Goal: Transaction & Acquisition: Purchase product/service

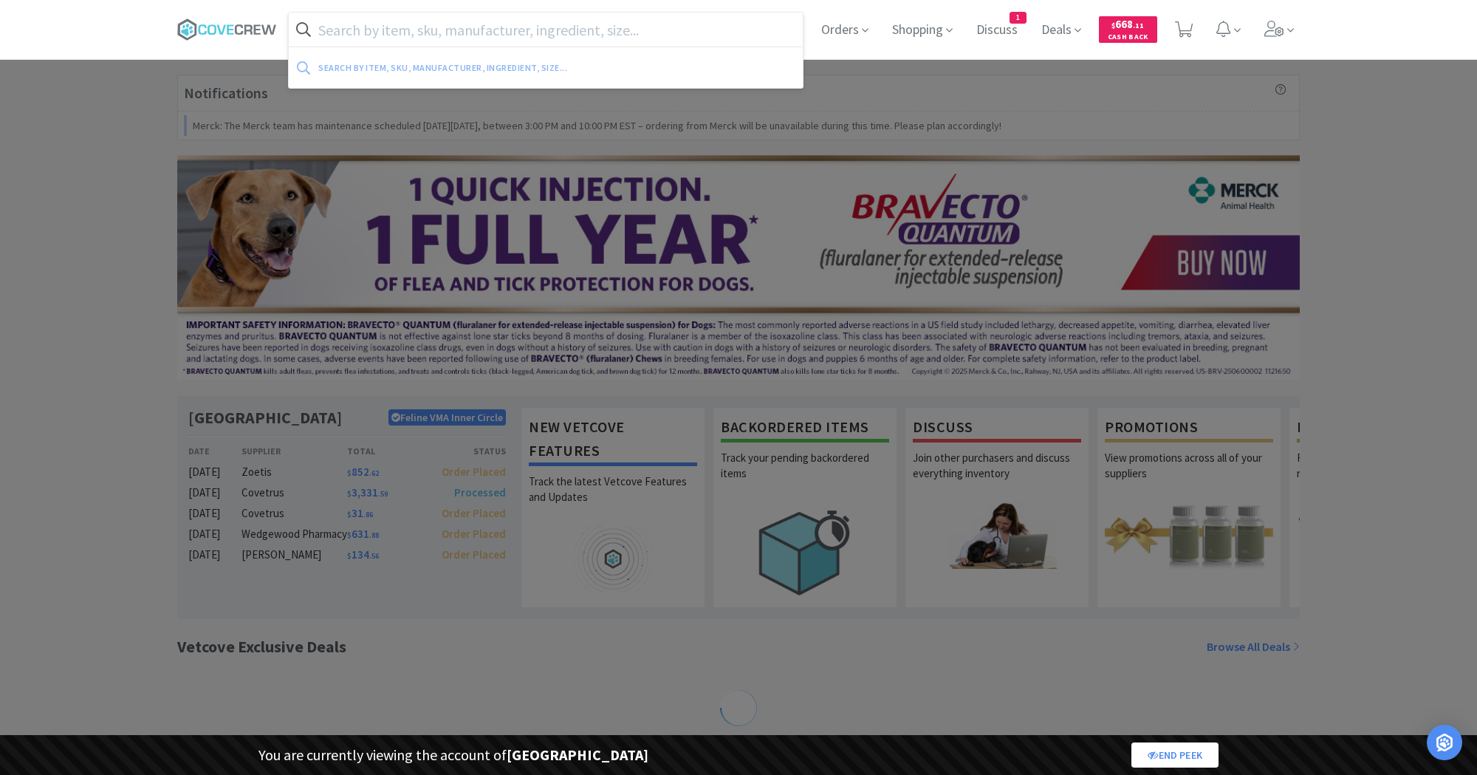
click at [329, 34] on input "text" at bounding box center [546, 30] width 514 height 34
paste input "10024432"
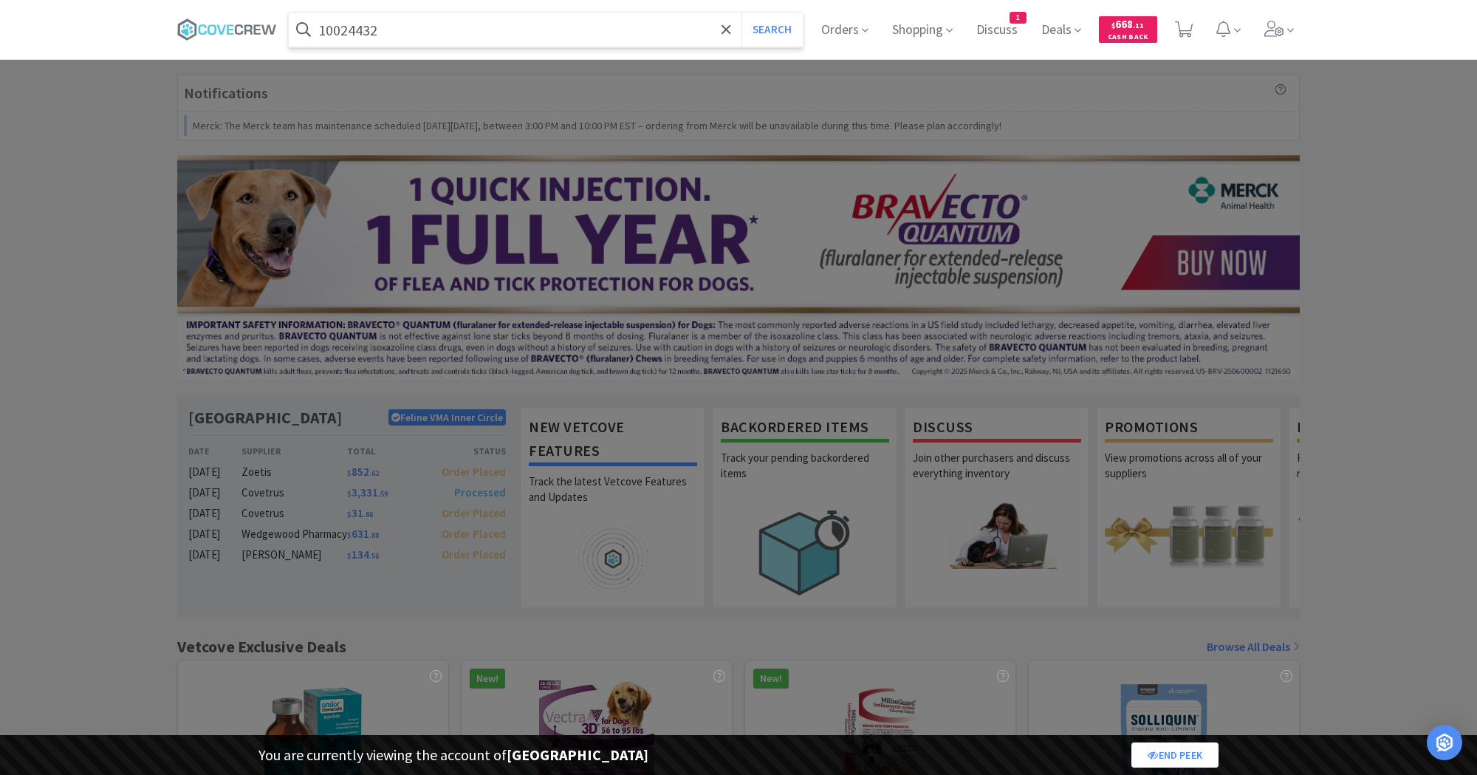
type input "10024432"
click at [741, 13] on button "Search" at bounding box center [771, 30] width 61 height 34
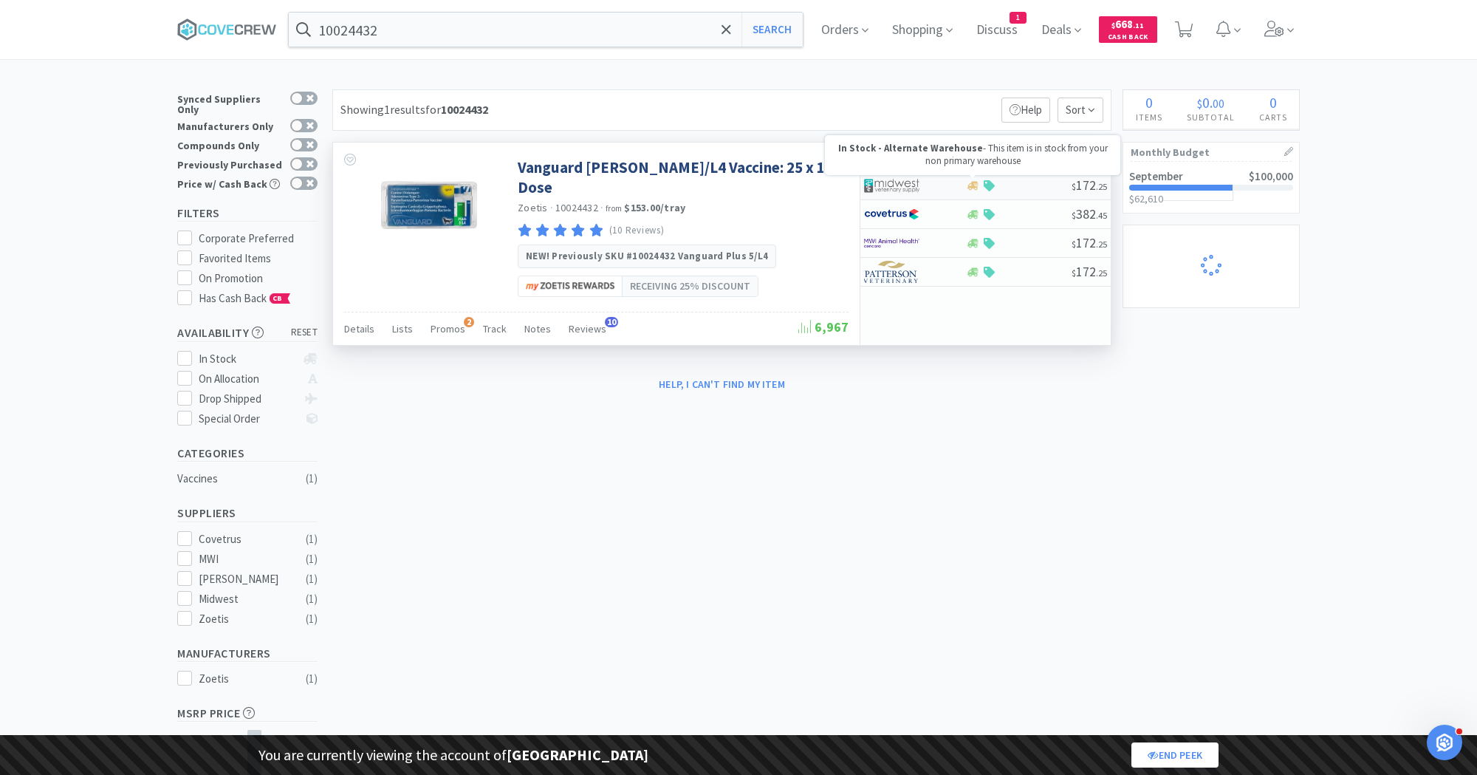
select select "1"
select select "8"
select select "1"
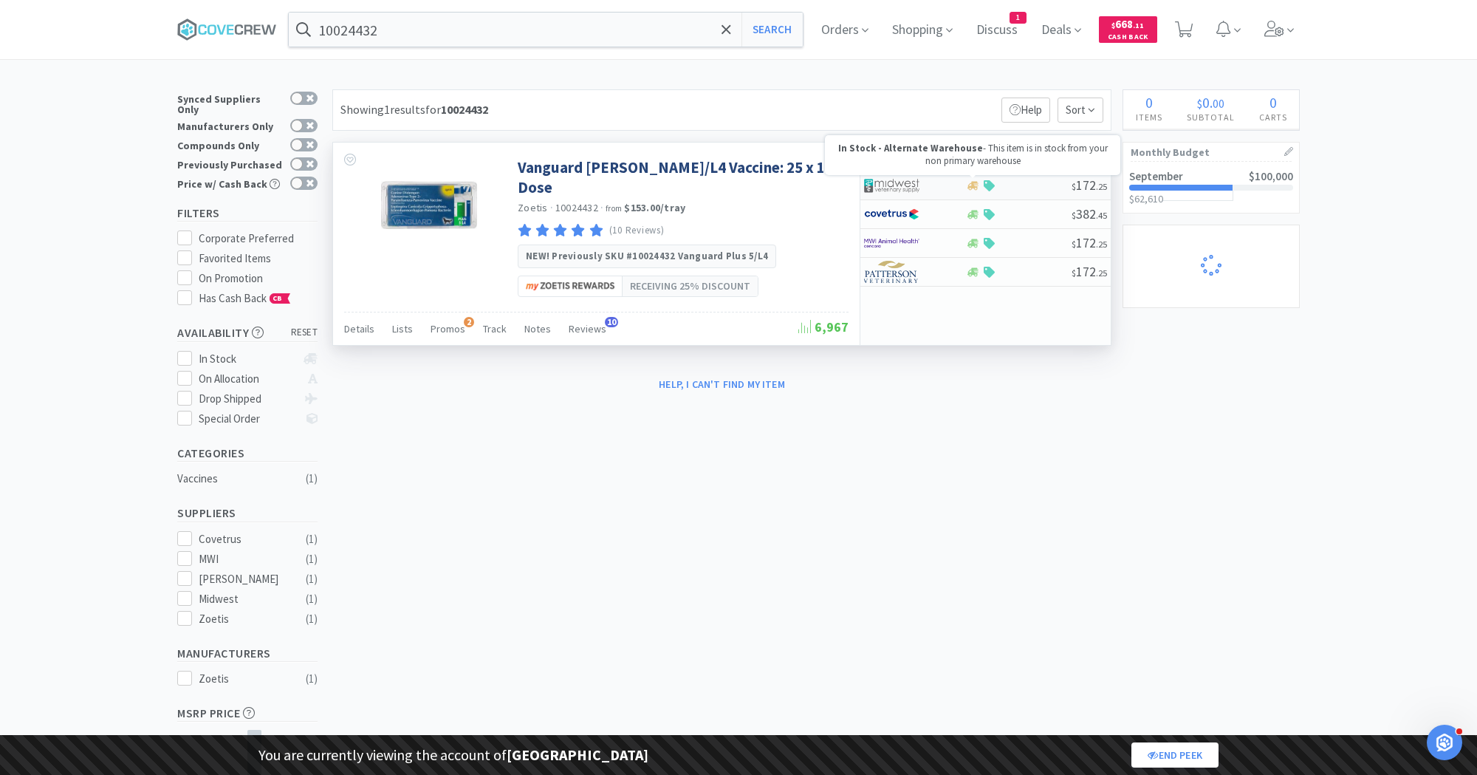
select select "2"
select select "1"
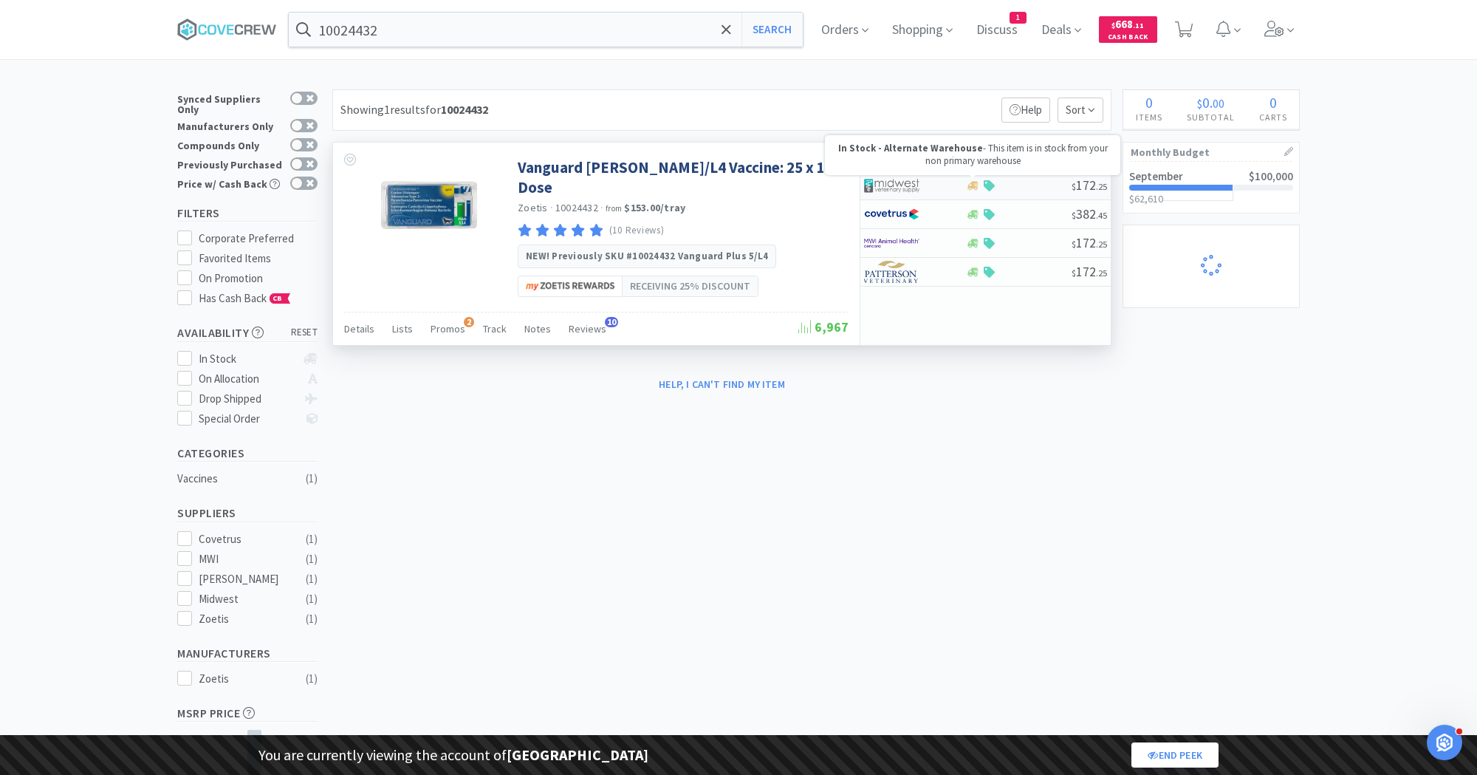
select select "1"
select select "3"
select select "2"
select select "1"
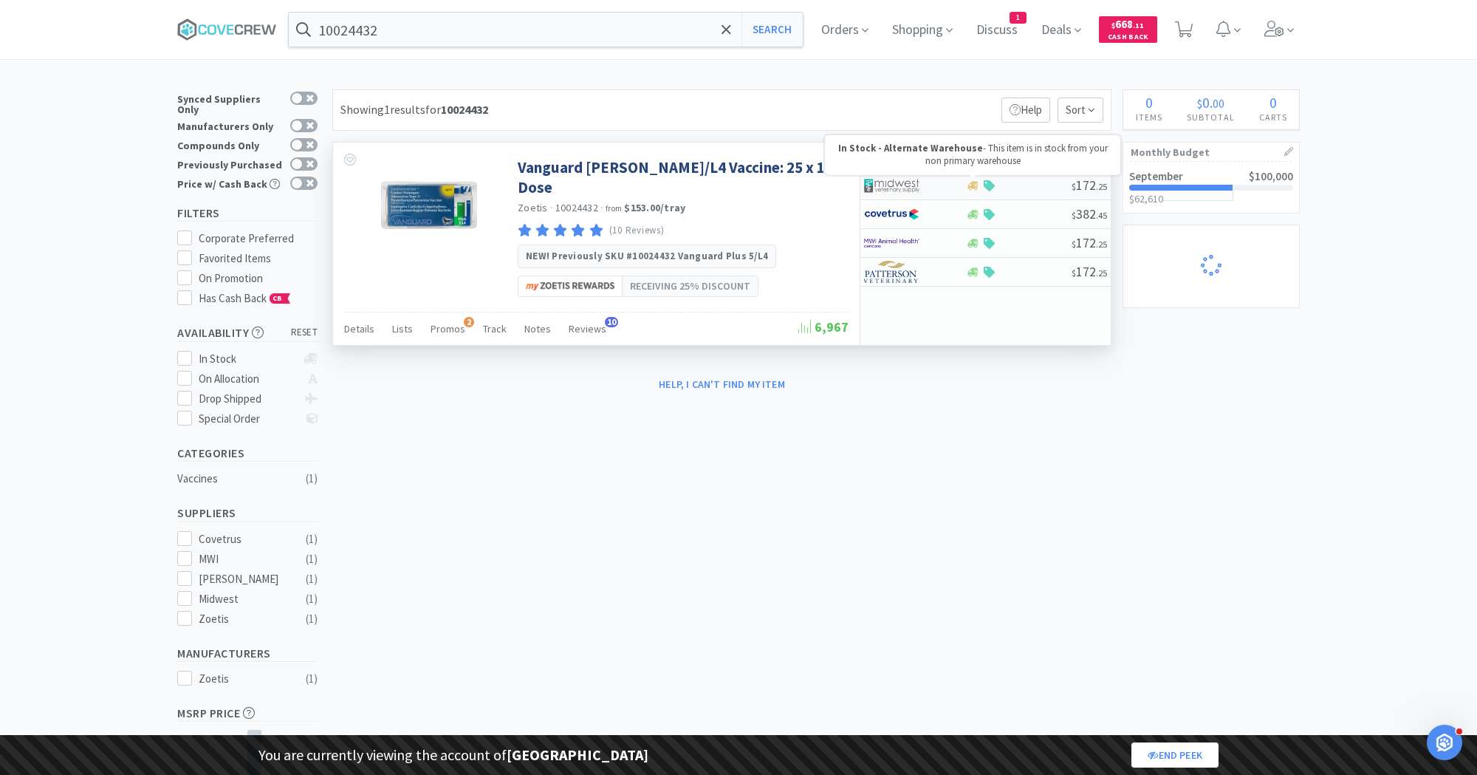
select select "1"
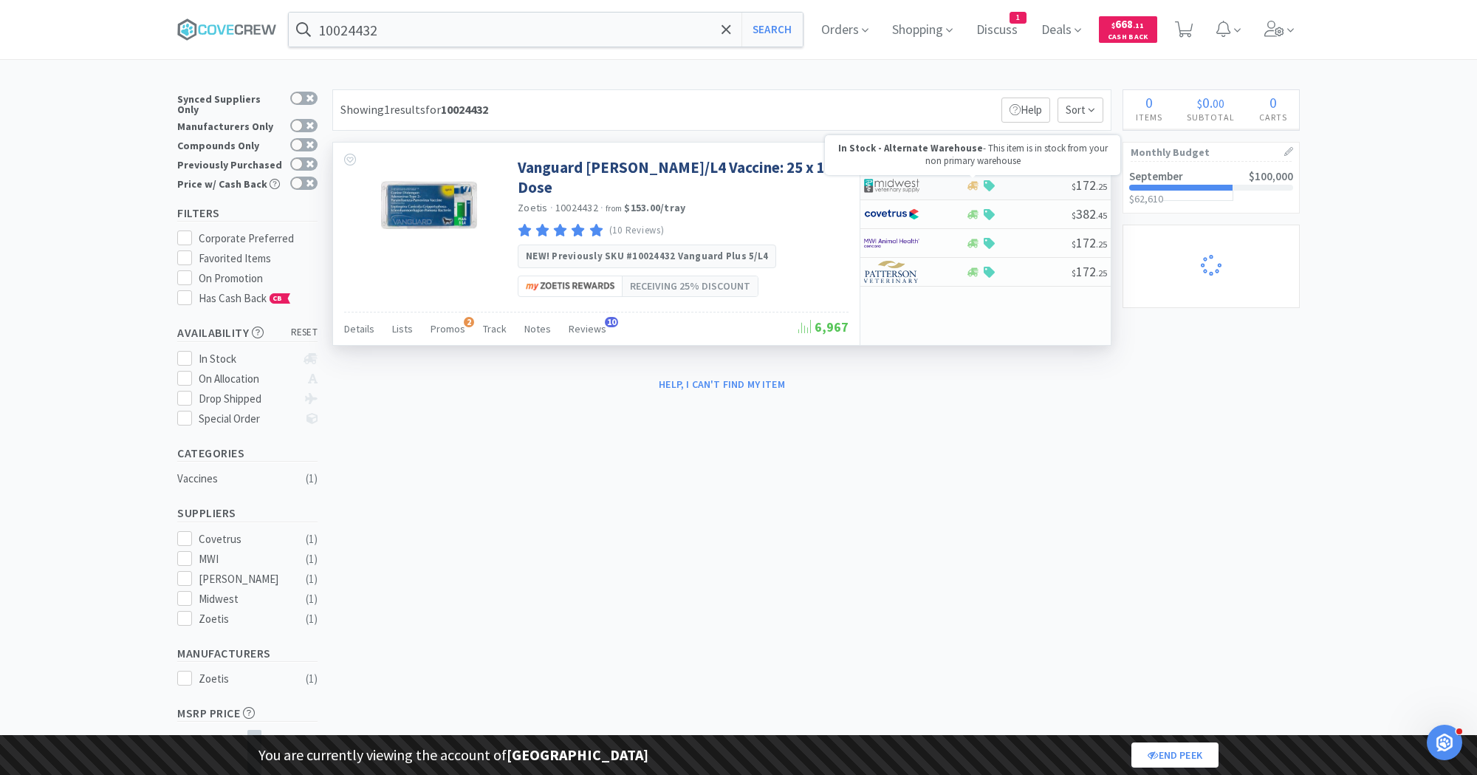
select select "1"
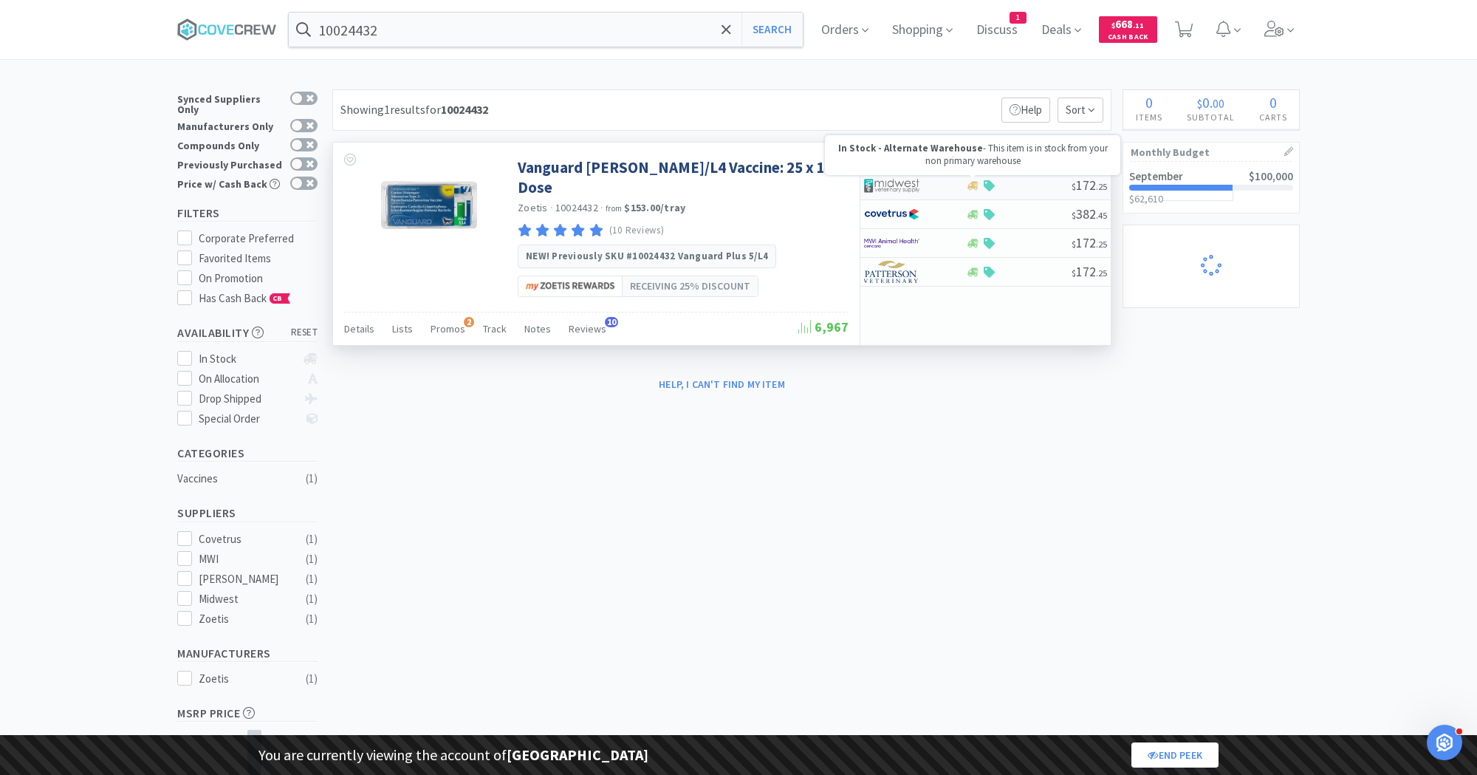
select select "1"
select select "2"
select select "1"
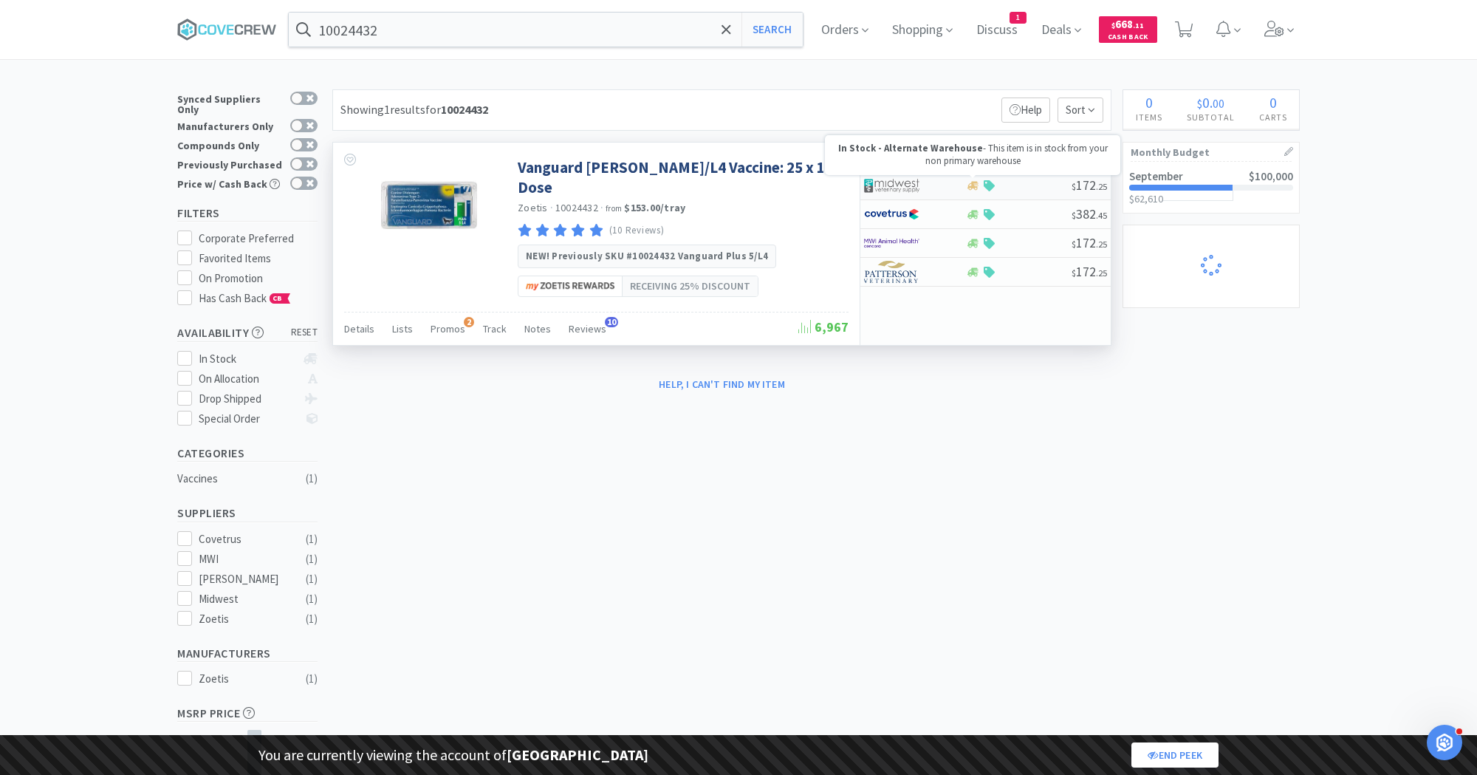
select select "1"
select select "5"
select select "2"
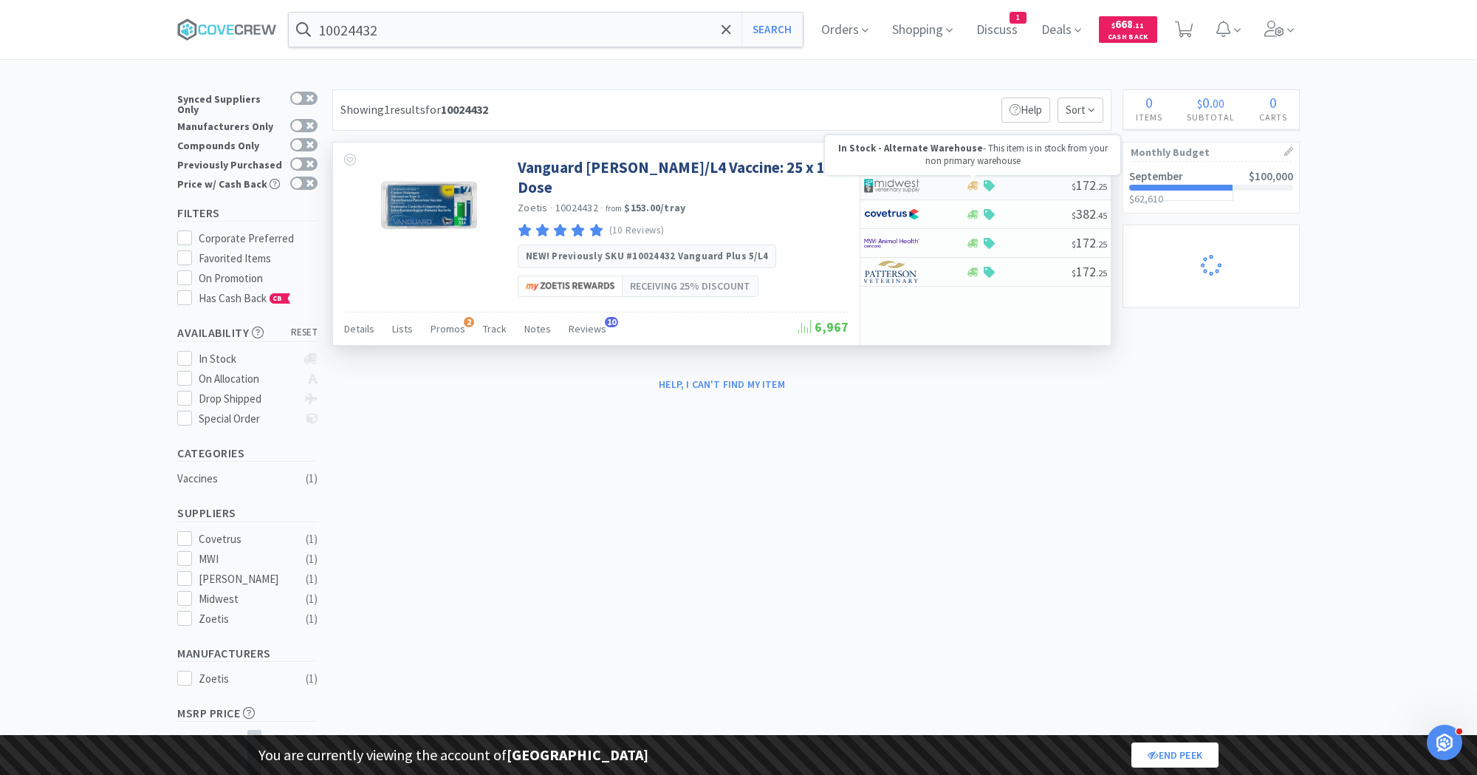
select select "1"
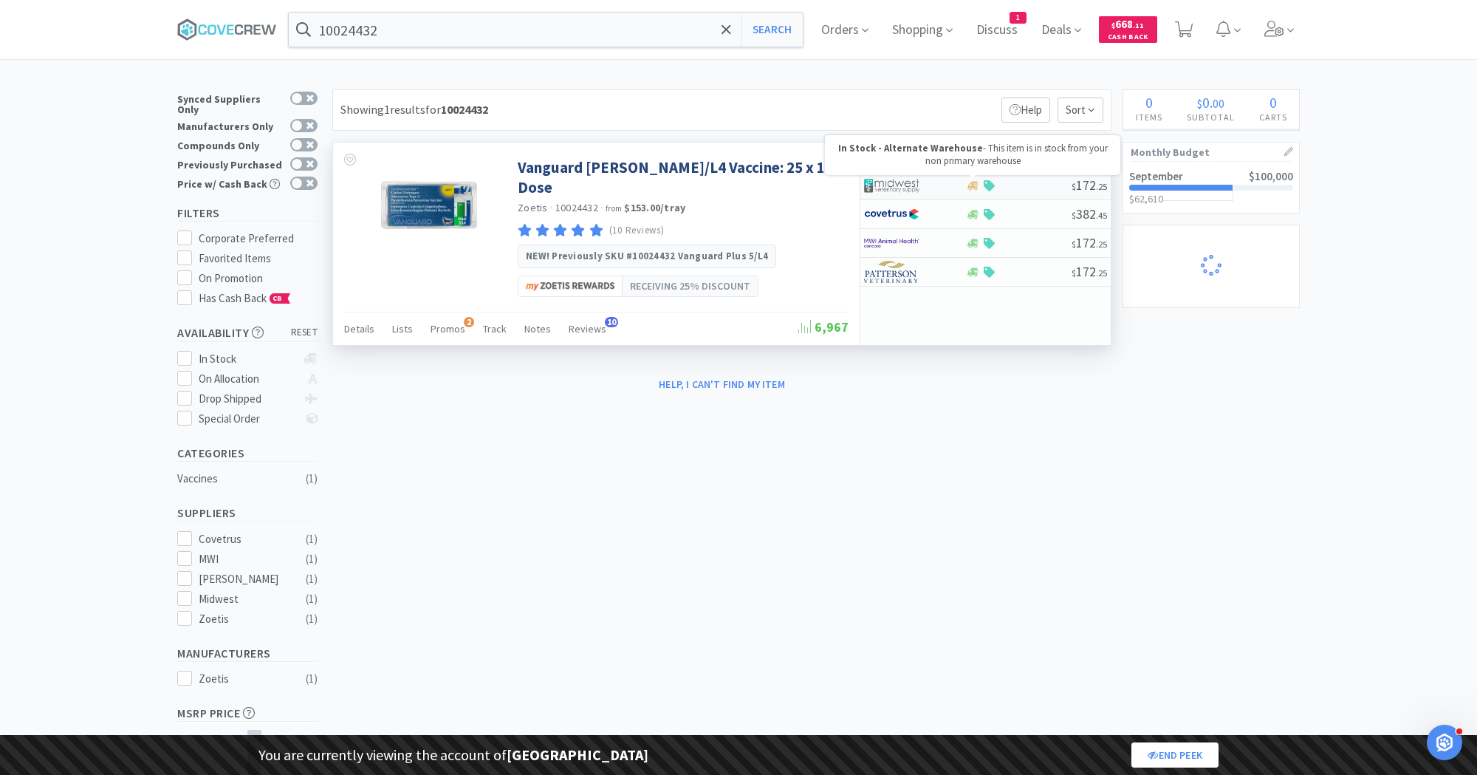
select select "1"
select select "2"
select select "4"
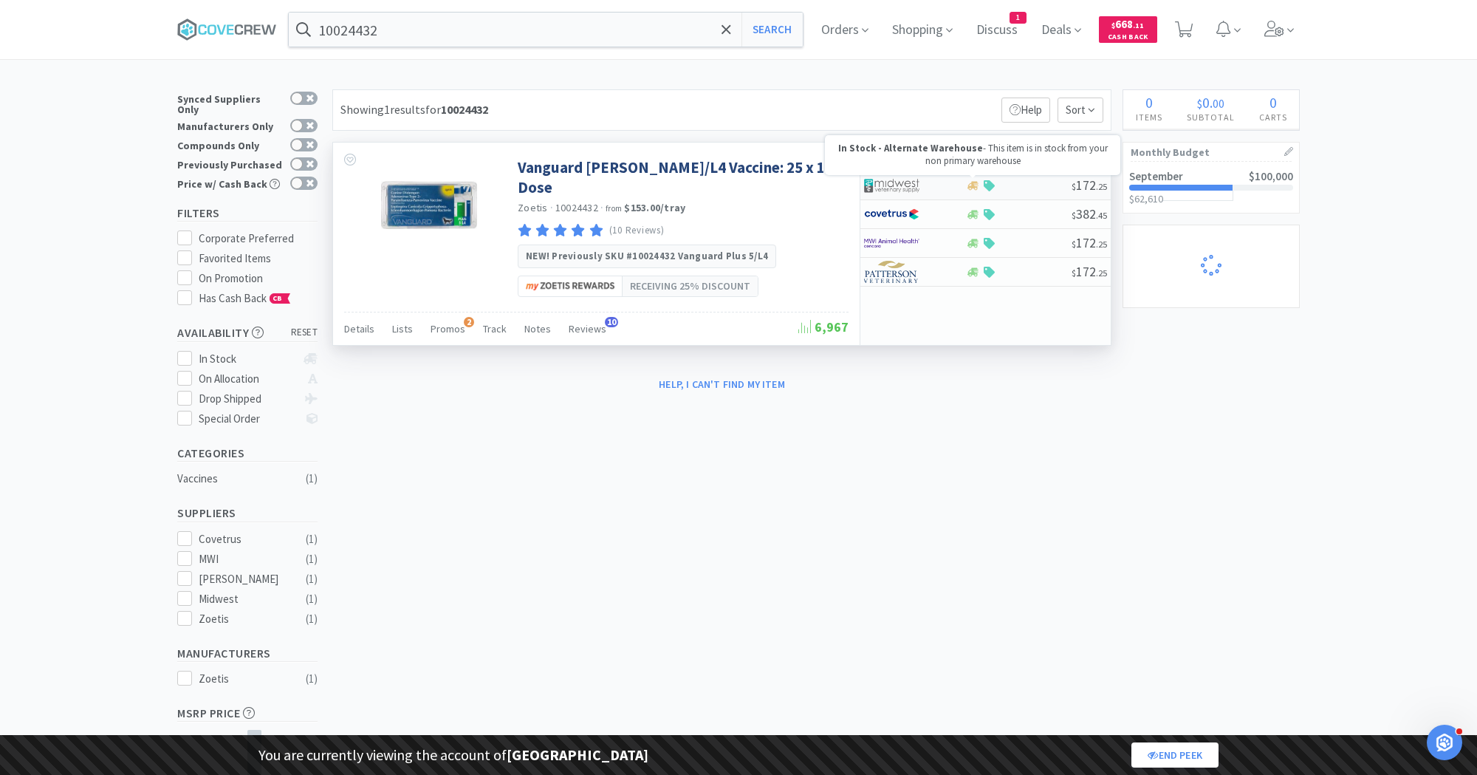
select select "4"
select select "3"
select select "1"
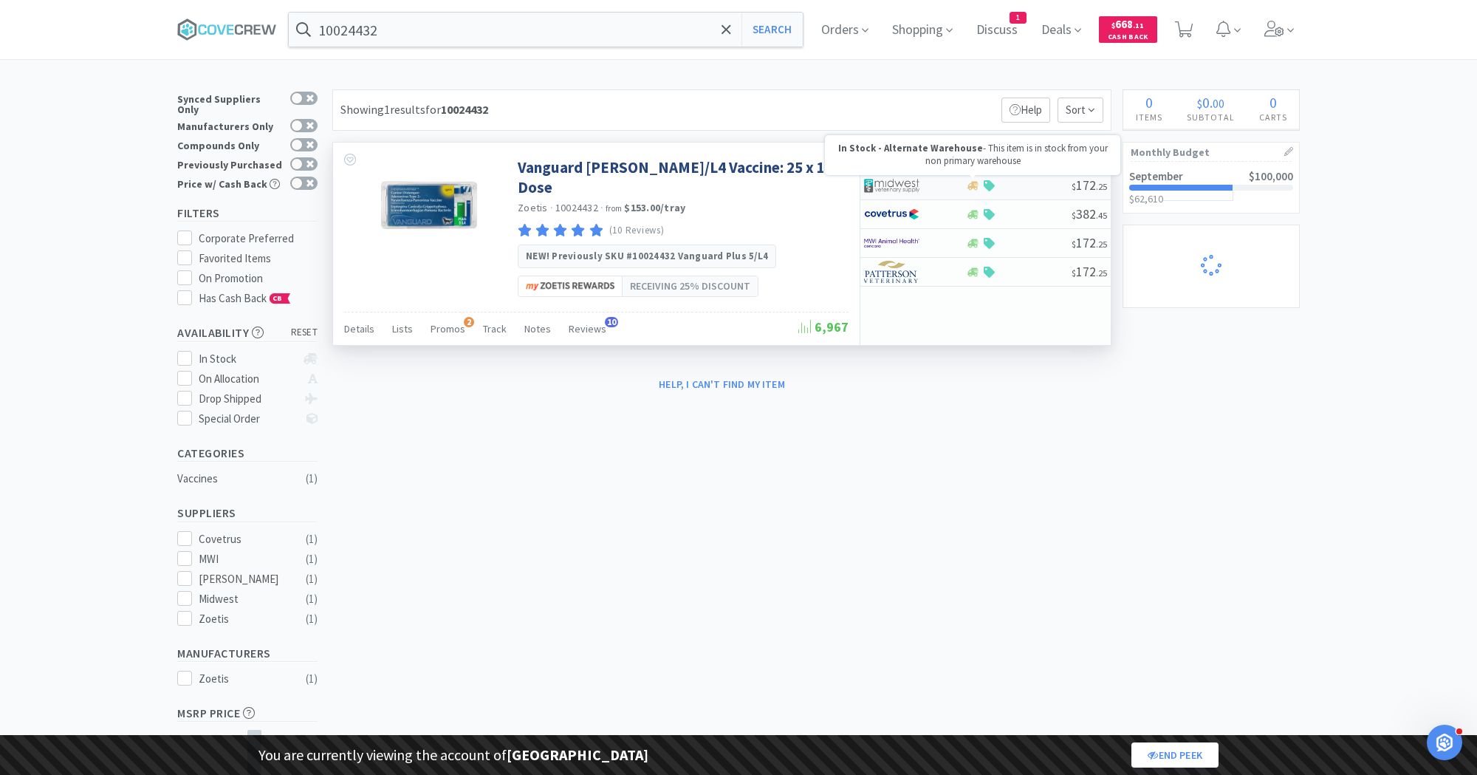
select select "1"
select select "3"
select select "2"
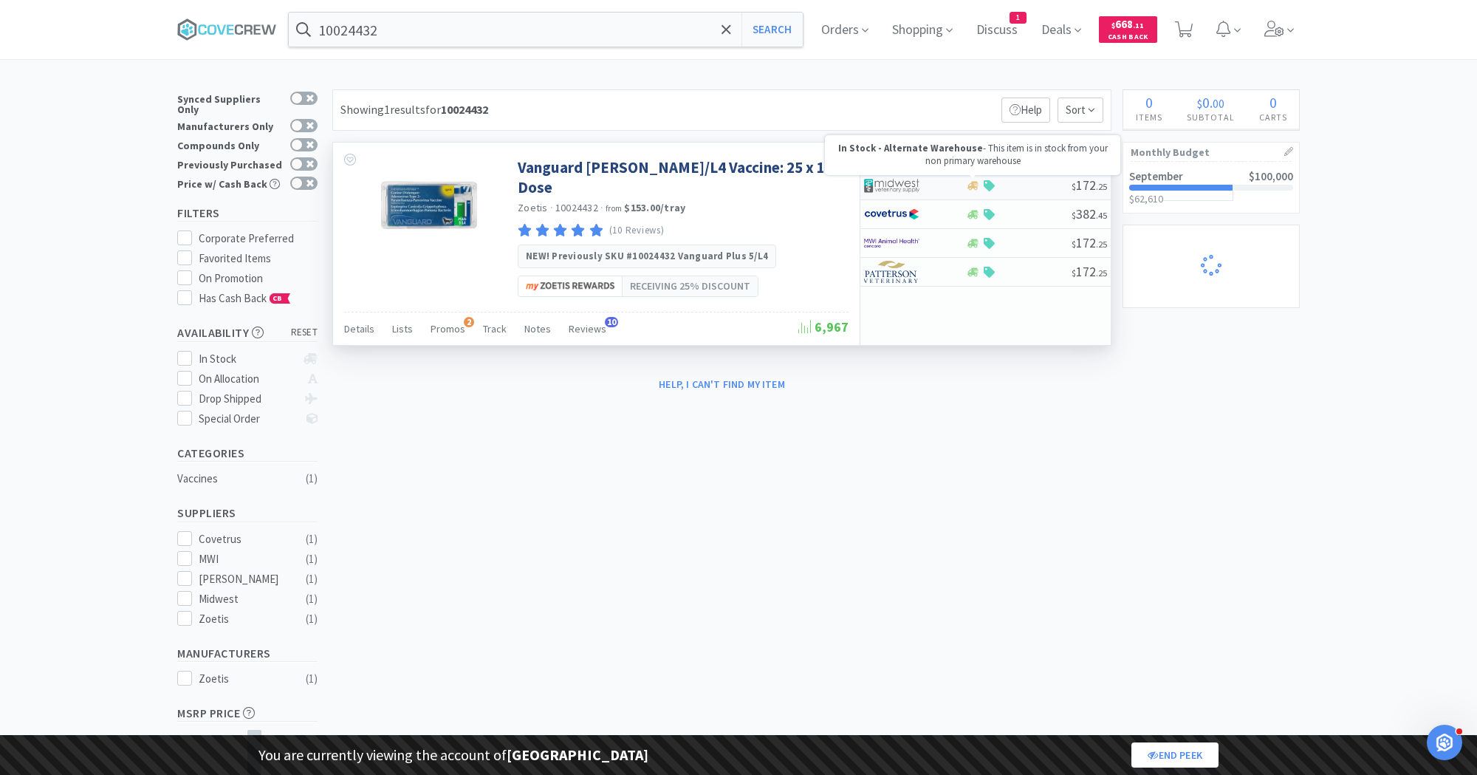
select select "2"
select select "1"
select select "2"
select select "1"
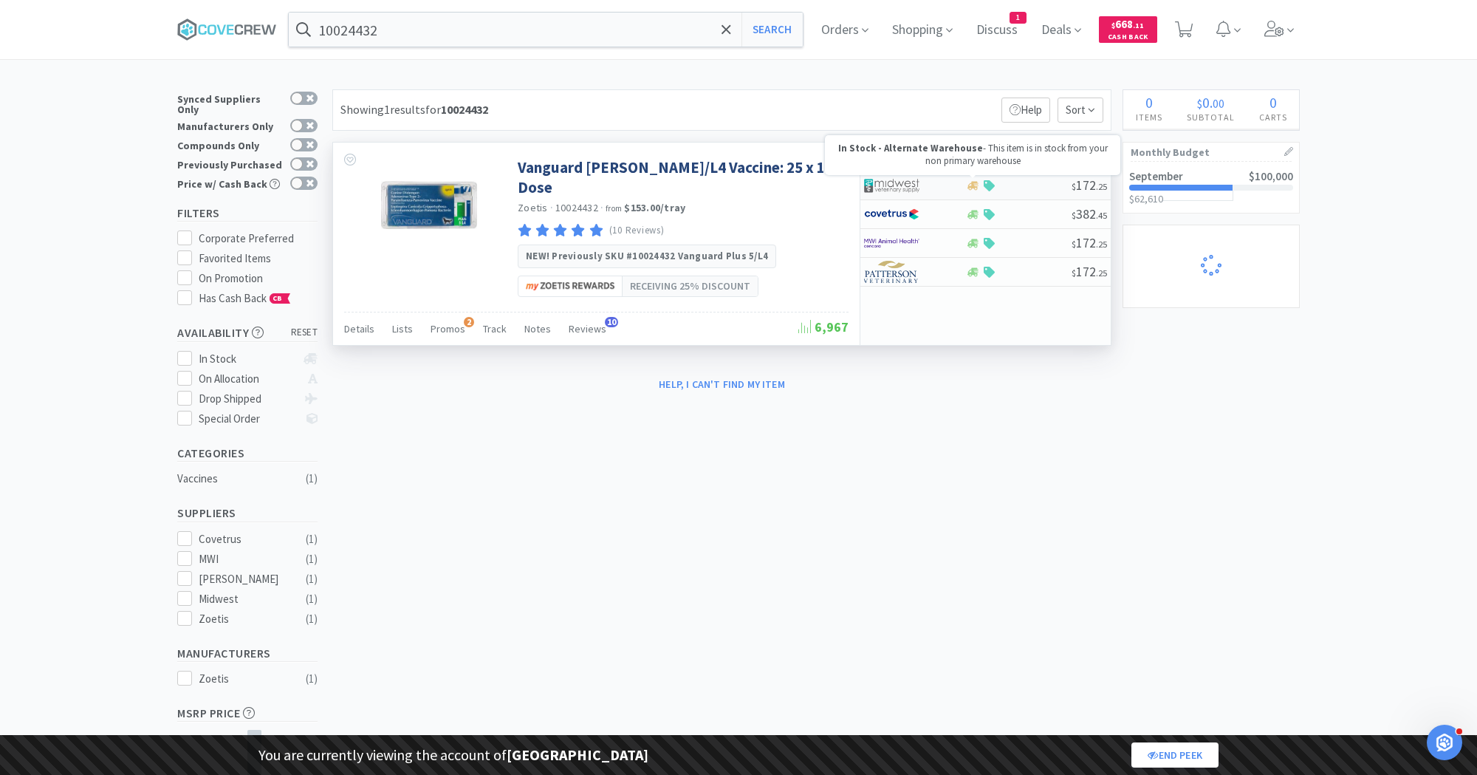
select select "1"
select select "25"
select select "1"
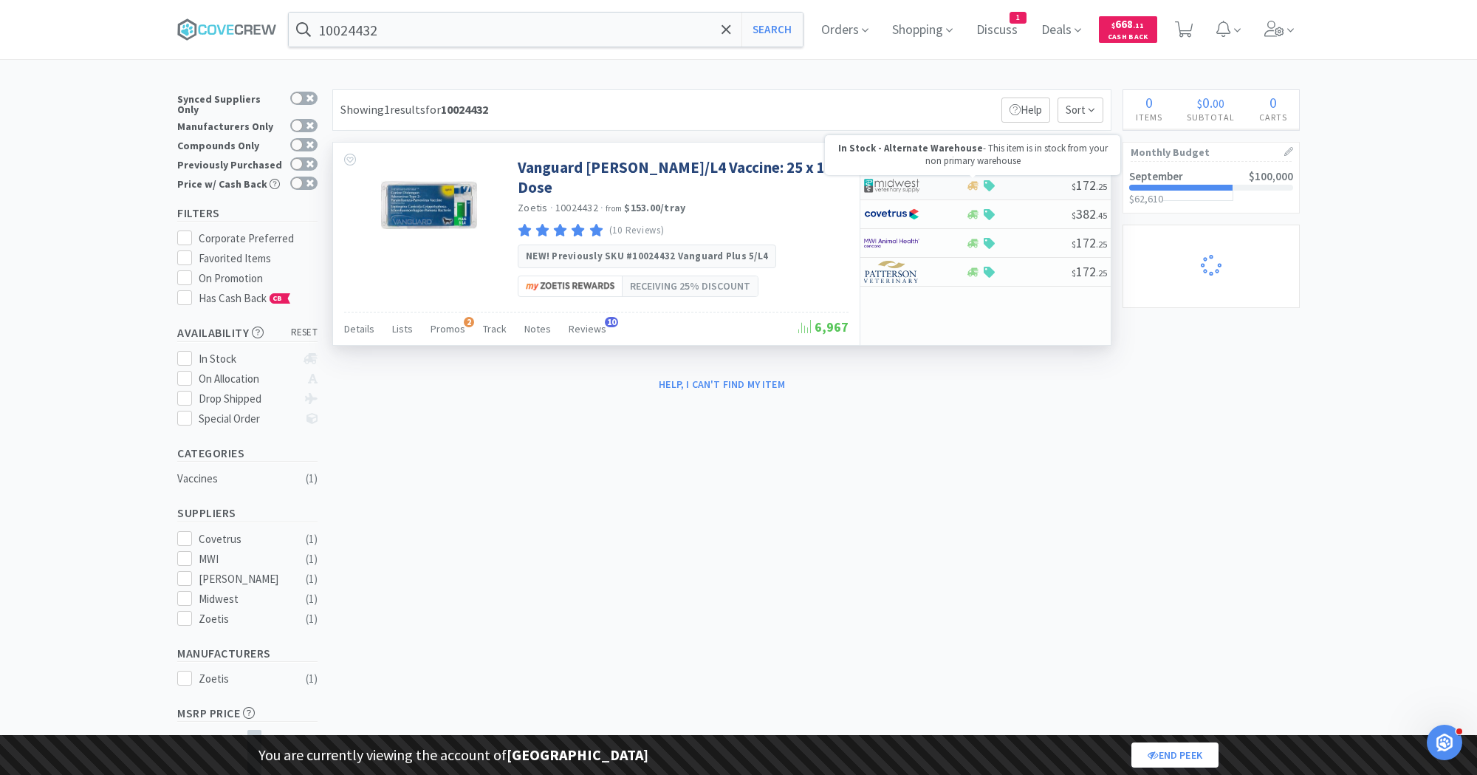
select select "1"
select select "5"
select select "2"
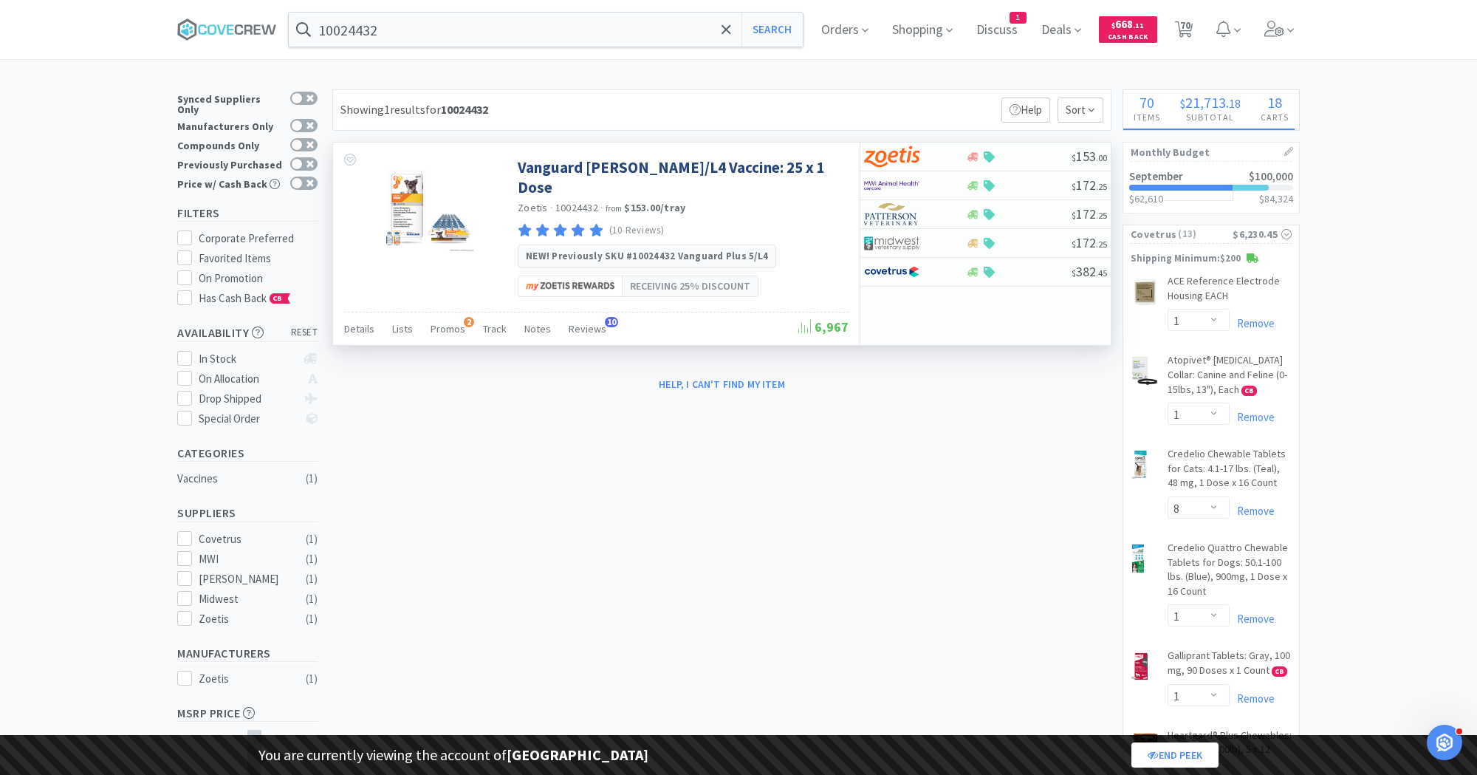
select select "1"
